Goal: Check status

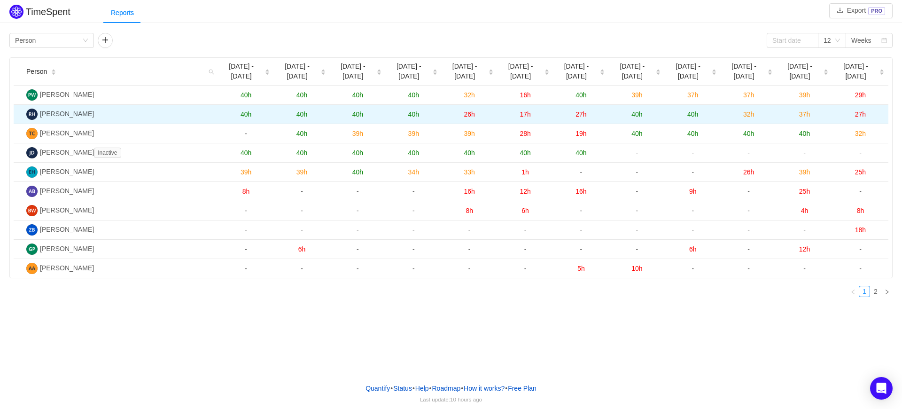
click at [862, 114] on span "27h" at bounding box center [860, 114] width 11 height 8
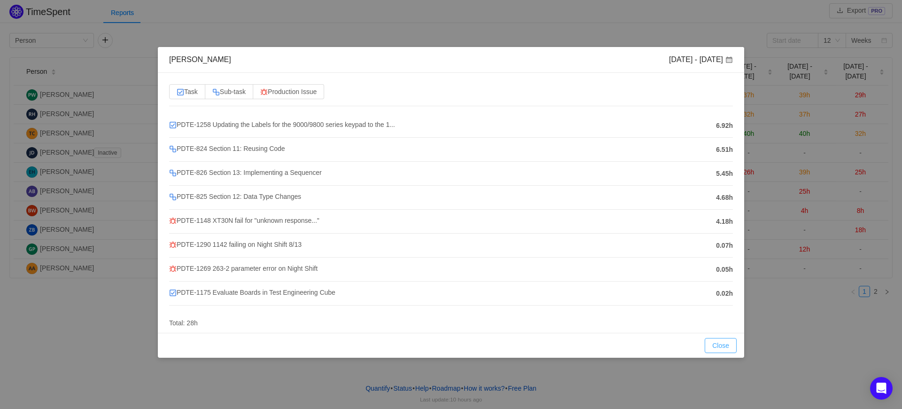
click at [714, 341] on button "Close" at bounding box center [721, 345] width 32 height 15
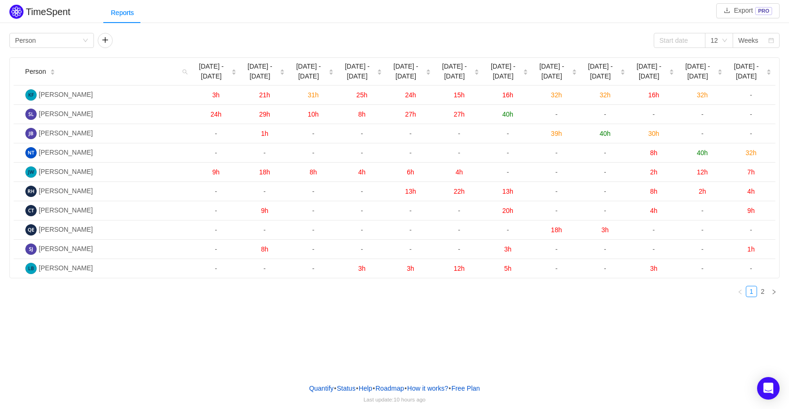
click at [531, 330] on div "TimeSpent Export PRO Reports Group by Person 12 Weeks Person [DATE] - [DATE] [D…" at bounding box center [394, 187] width 789 height 375
